Goal: Navigation & Orientation: Find specific page/section

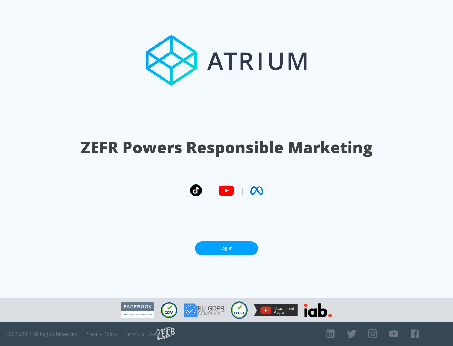
click at [226, 246] on link "Log In" at bounding box center [226, 248] width 63 height 14
